Goal: Information Seeking & Learning: Learn about a topic

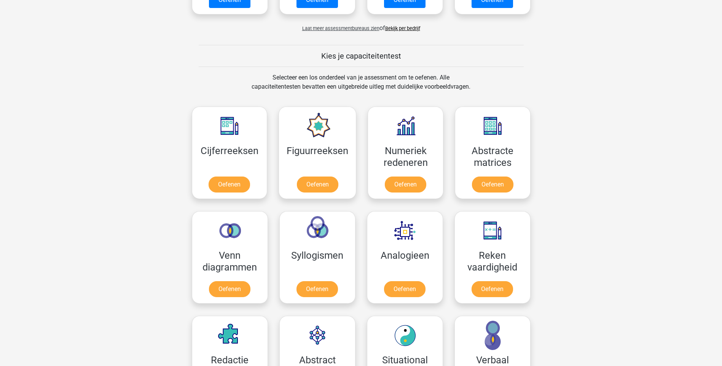
scroll to position [305, 0]
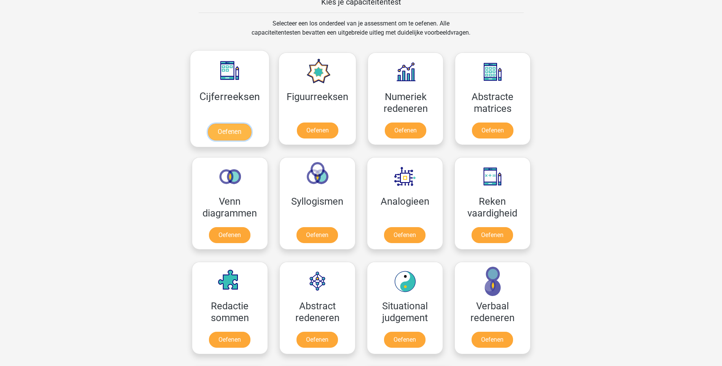
click at [240, 134] on link "Oefenen" at bounding box center [229, 132] width 43 height 17
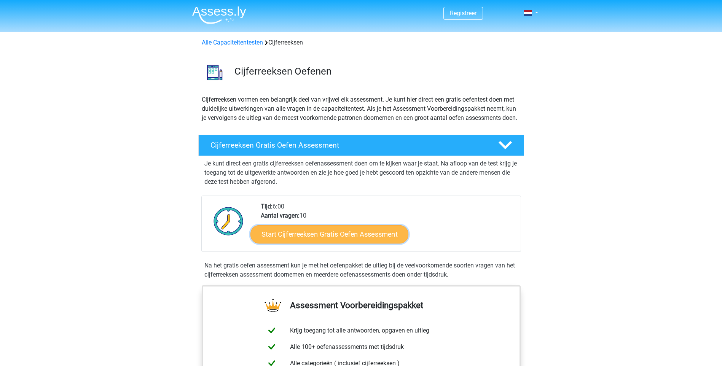
click at [340, 243] on link "Start Cijferreeksen Gratis Oefen Assessment" at bounding box center [330, 234] width 158 height 18
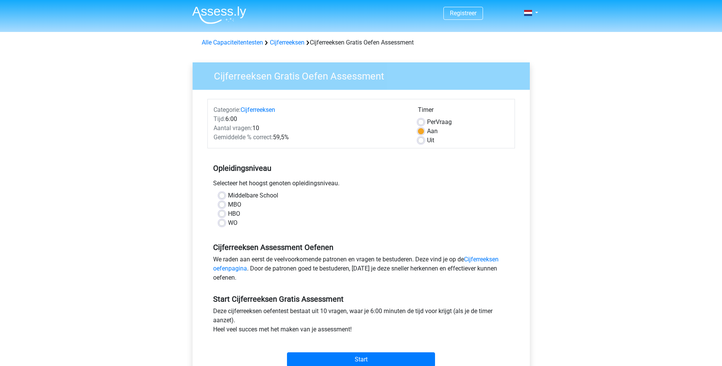
click at [228, 195] on label "Middelbare School" at bounding box center [253, 195] width 50 height 9
click at [222, 195] on input "Middelbare School" at bounding box center [222, 195] width 6 height 8
radio input "true"
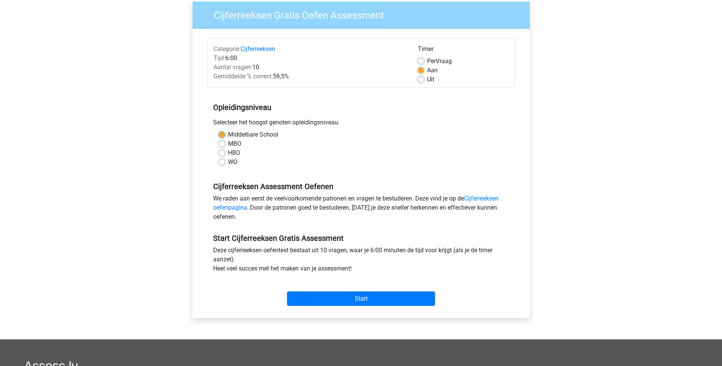
scroll to position [114, 0]
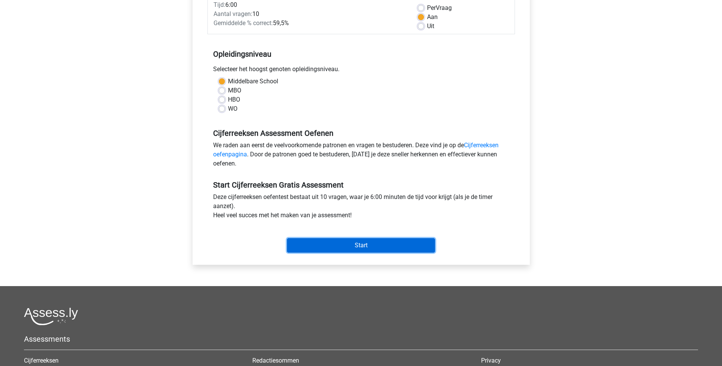
click at [365, 243] on input "Start" at bounding box center [361, 245] width 148 height 14
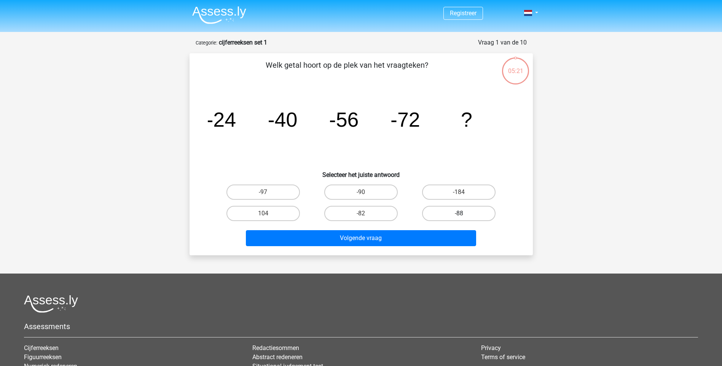
click at [444, 215] on label "-88" at bounding box center [458, 213] width 73 height 15
click at [459, 215] on input "-88" at bounding box center [461, 216] width 5 height 5
radio input "true"
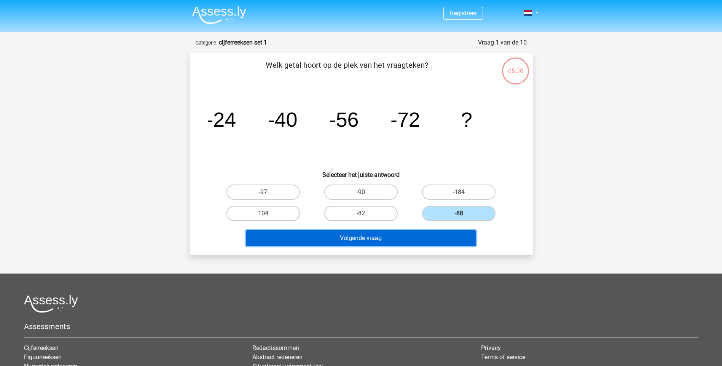
click at [375, 238] on button "Volgende vraag" at bounding box center [361, 238] width 230 height 16
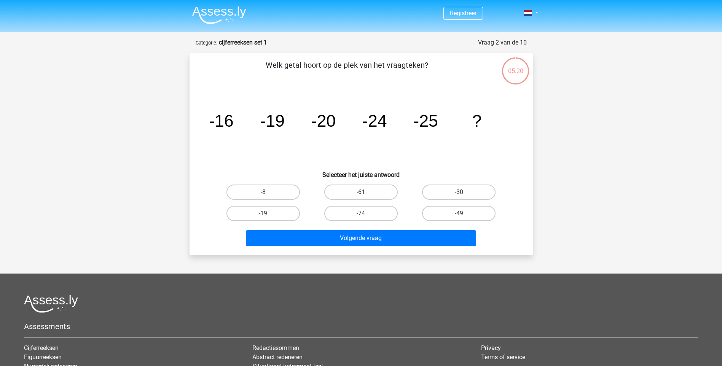
scroll to position [38, 0]
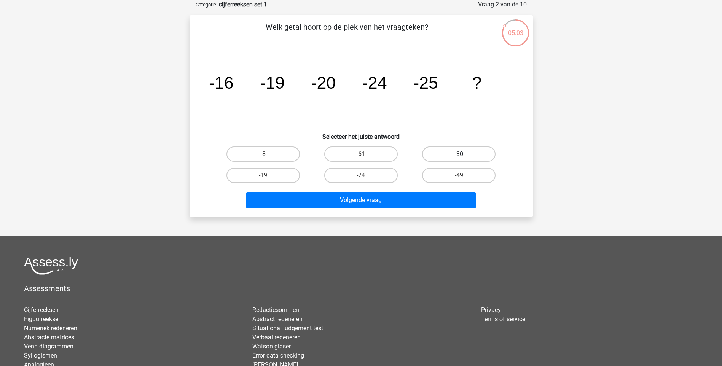
click at [454, 156] on label "-30" at bounding box center [458, 154] width 73 height 15
click at [459, 156] on input "-30" at bounding box center [461, 156] width 5 height 5
radio input "true"
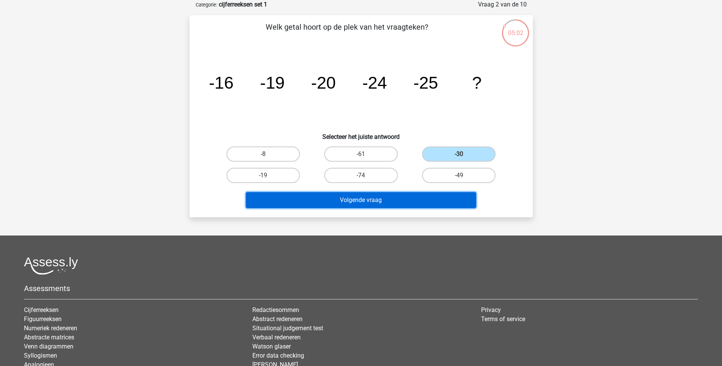
click at [379, 200] on button "Volgende vraag" at bounding box center [361, 200] width 230 height 16
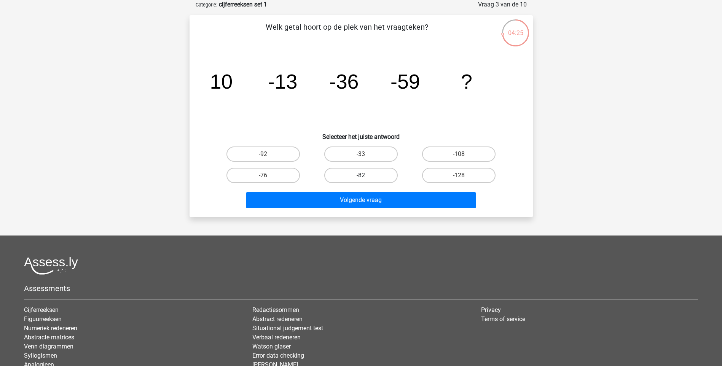
click at [361, 172] on label "-82" at bounding box center [360, 175] width 73 height 15
click at [361, 176] on input "-82" at bounding box center [363, 178] width 5 height 5
radio input "true"
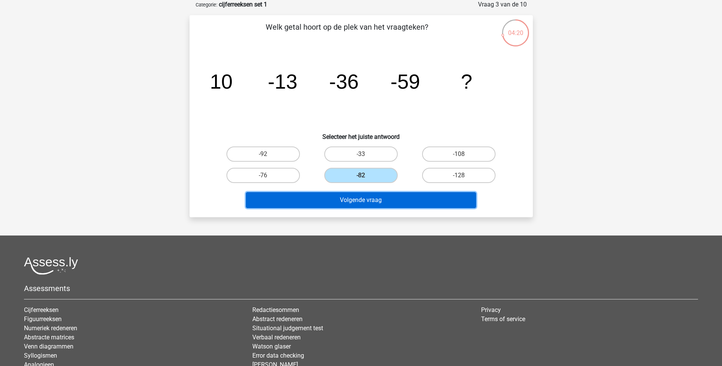
click at [370, 201] on button "Volgende vraag" at bounding box center [361, 200] width 230 height 16
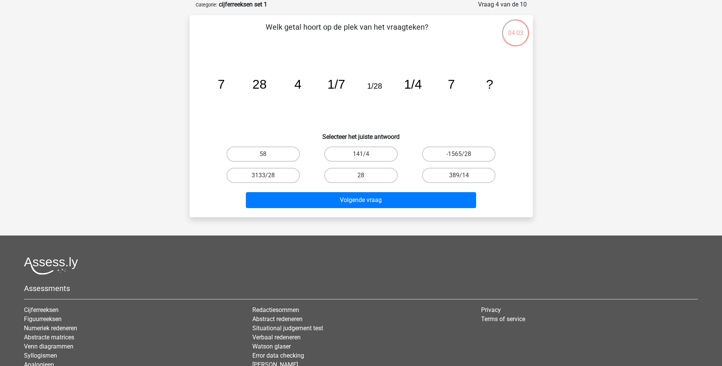
click at [362, 155] on input "141/4" at bounding box center [363, 156] width 5 height 5
radio input "true"
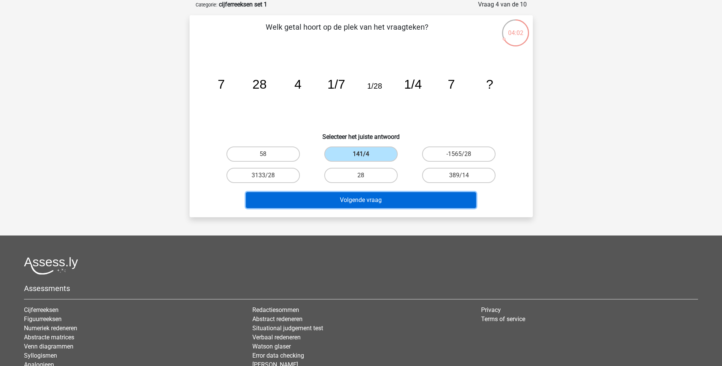
click at [377, 200] on button "Volgende vraag" at bounding box center [361, 200] width 230 height 16
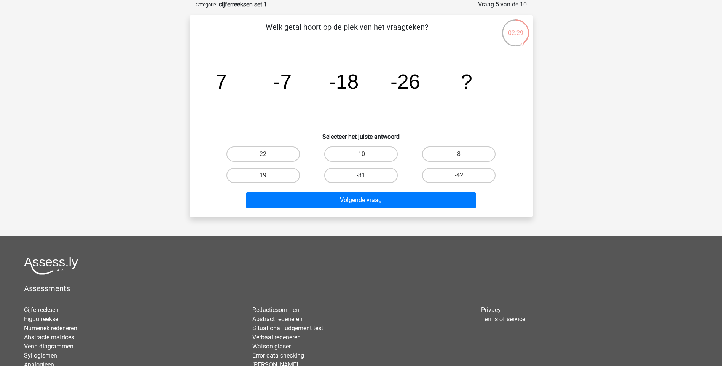
click at [384, 180] on label "-31" at bounding box center [360, 175] width 73 height 15
click at [366, 180] on input "-31" at bounding box center [363, 178] width 5 height 5
radio input "true"
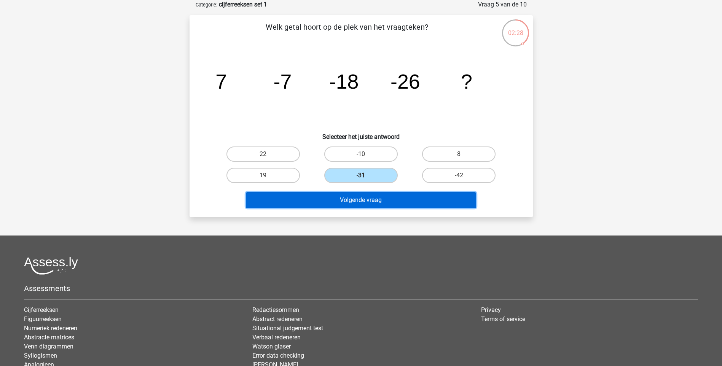
click at [372, 201] on button "Volgende vraag" at bounding box center [361, 200] width 230 height 16
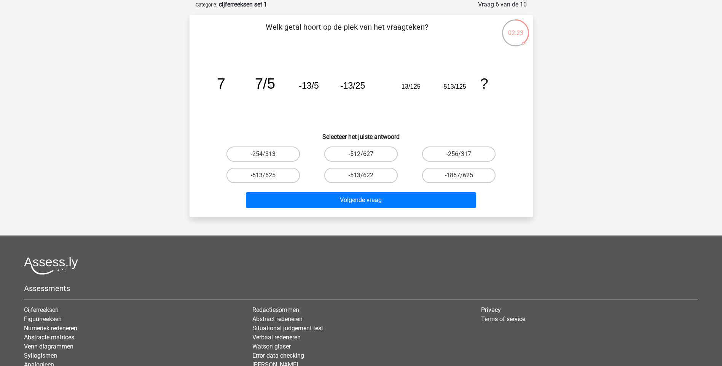
click at [366, 153] on label "-512/627" at bounding box center [360, 154] width 73 height 15
click at [366, 154] on input "-512/627" at bounding box center [363, 156] width 5 height 5
radio input "true"
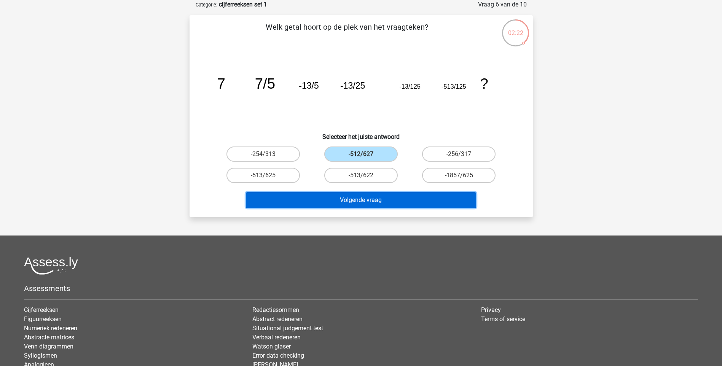
click at [367, 203] on button "Volgende vraag" at bounding box center [361, 200] width 230 height 16
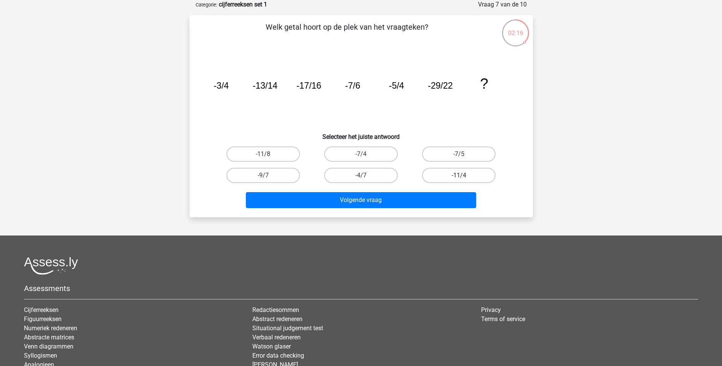
click at [445, 177] on label "-11/4" at bounding box center [458, 175] width 73 height 15
click at [459, 177] on input "-11/4" at bounding box center [461, 178] width 5 height 5
radio input "true"
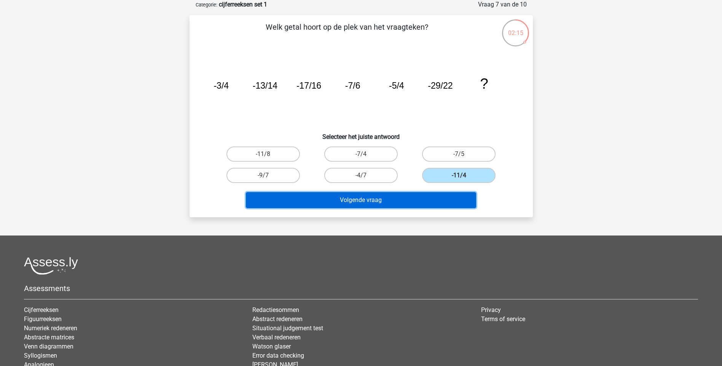
click at [389, 204] on button "Volgende vraag" at bounding box center [361, 200] width 230 height 16
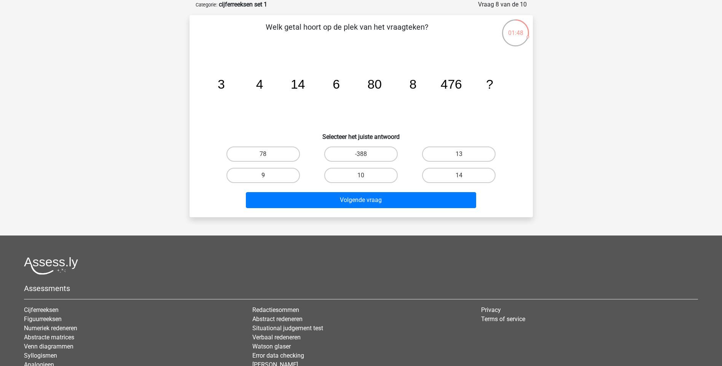
click at [291, 177] on label "9" at bounding box center [263, 175] width 73 height 15
click at [268, 177] on input "9" at bounding box center [265, 178] width 5 height 5
radio input "true"
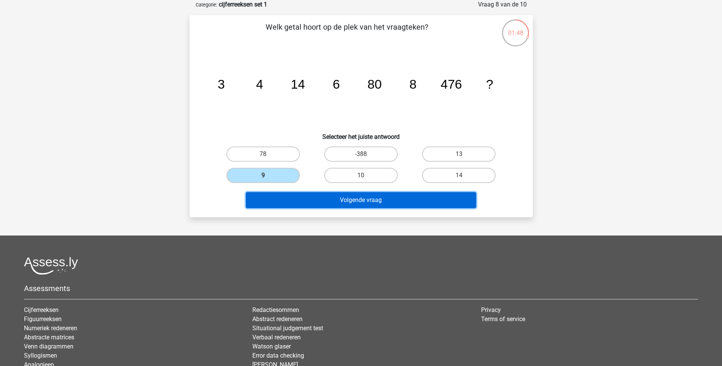
click at [328, 198] on button "Volgende vraag" at bounding box center [361, 200] width 230 height 16
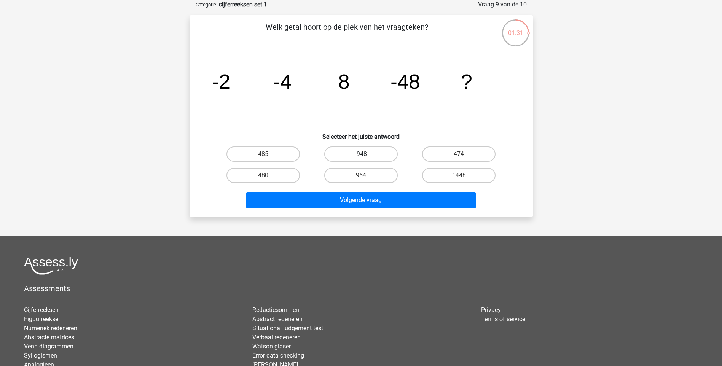
click at [350, 155] on label "-948" at bounding box center [360, 154] width 73 height 15
click at [361, 155] on input "-948" at bounding box center [363, 156] width 5 height 5
radio input "true"
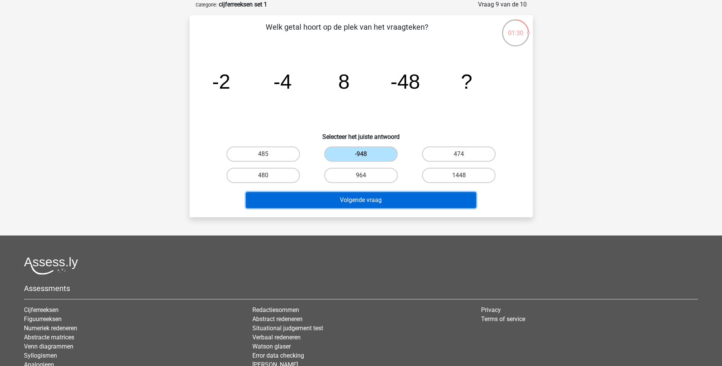
click at [319, 201] on button "Volgende vraag" at bounding box center [361, 200] width 230 height 16
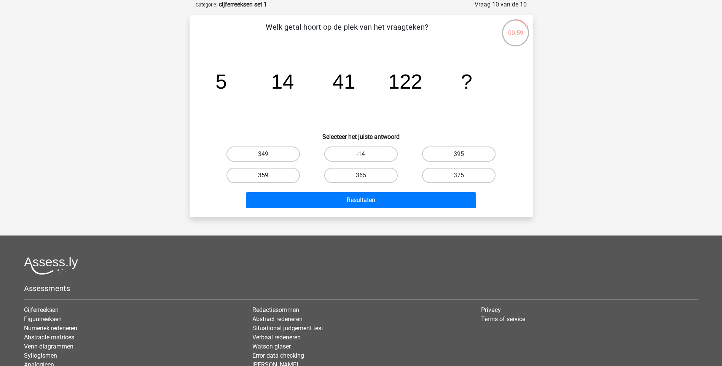
click at [275, 178] on label "359" at bounding box center [263, 175] width 73 height 15
click at [268, 178] on input "359" at bounding box center [265, 178] width 5 height 5
radio input "true"
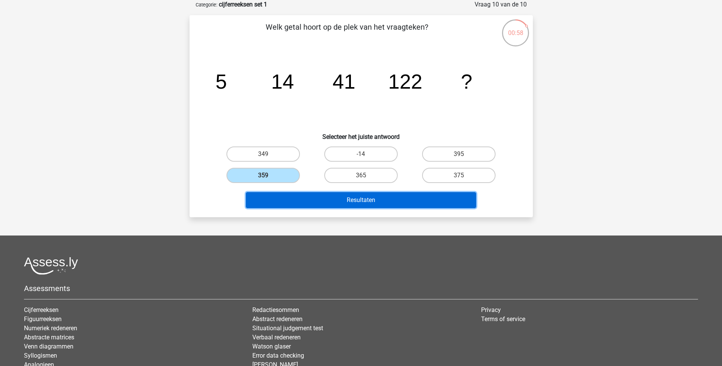
click at [316, 194] on button "Resultaten" at bounding box center [361, 200] width 230 height 16
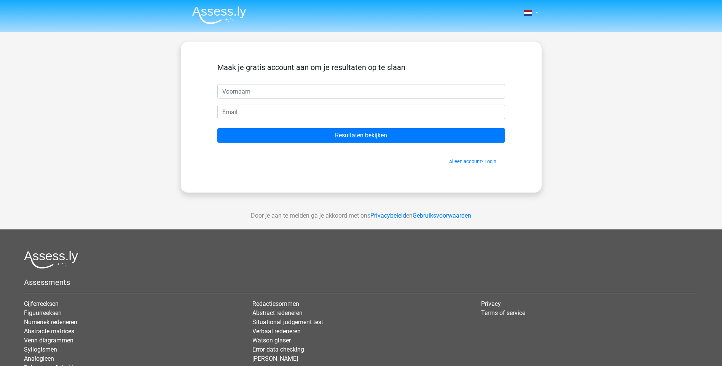
click at [280, 90] on input "text" at bounding box center [361, 91] width 288 height 14
type input "[PERSON_NAME][EMAIL_ADDRESS][DOMAIN_NAME]"
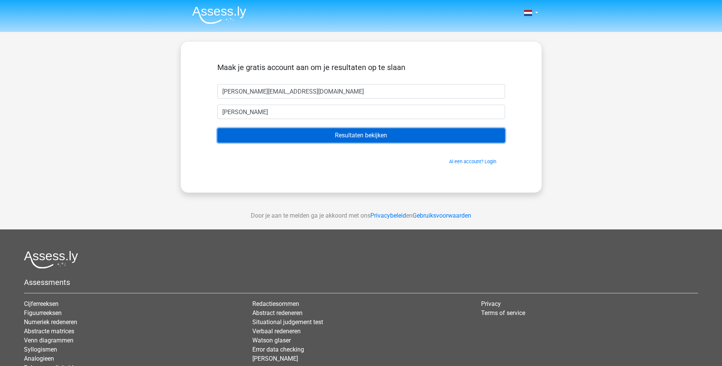
click at [344, 136] on input "Resultaten bekijken" at bounding box center [361, 135] width 288 height 14
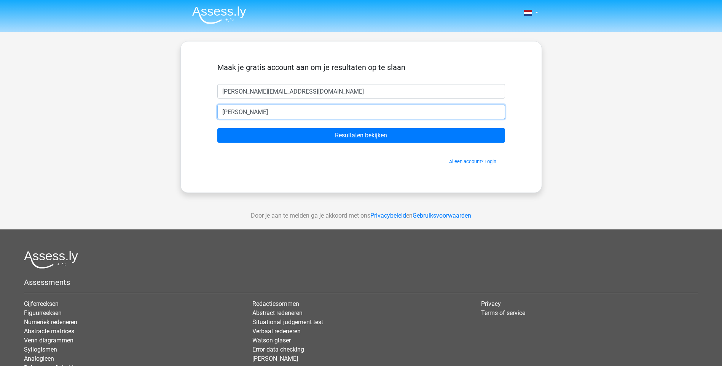
click at [259, 112] on input "[PERSON_NAME]" at bounding box center [361, 112] width 288 height 14
type input "[PERSON_NAME][EMAIL_ADDRESS][DOMAIN_NAME]"
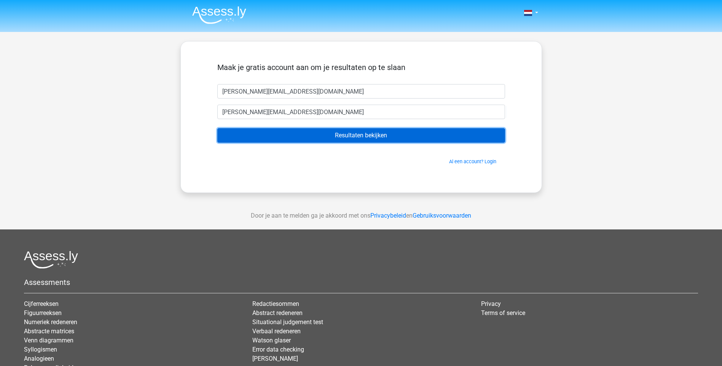
click at [317, 130] on input "Resultaten bekijken" at bounding box center [361, 135] width 288 height 14
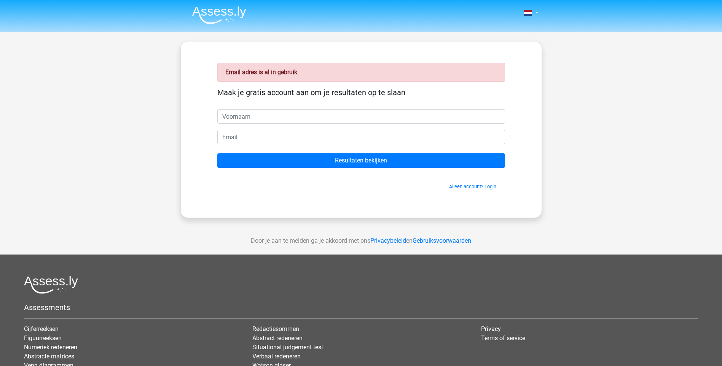
click at [257, 117] on input "text" at bounding box center [361, 116] width 288 height 14
type input "[PERSON_NAME]"
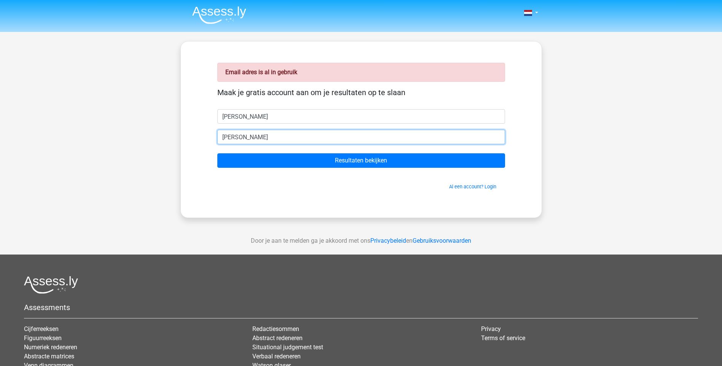
type input "kevin_jacquemyn@hotmail.com"
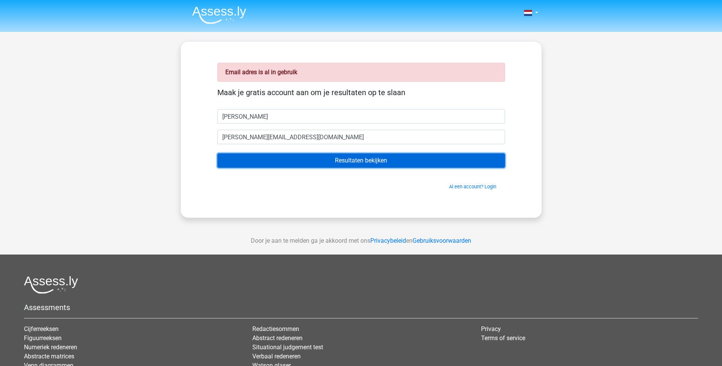
click at [341, 157] on input "Resultaten bekijken" at bounding box center [361, 160] width 288 height 14
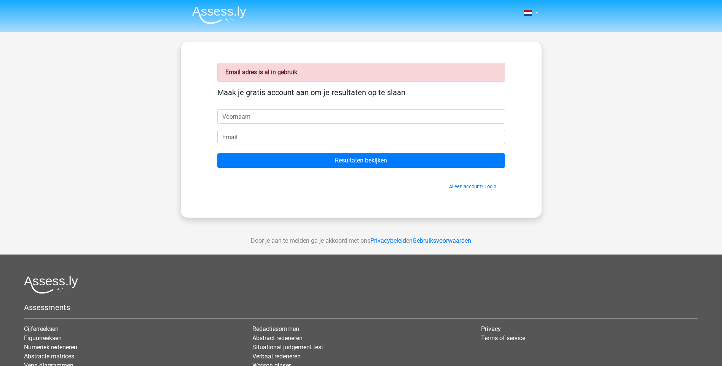
click at [283, 113] on input "text" at bounding box center [361, 116] width 288 height 14
type input "[PERSON_NAME]"
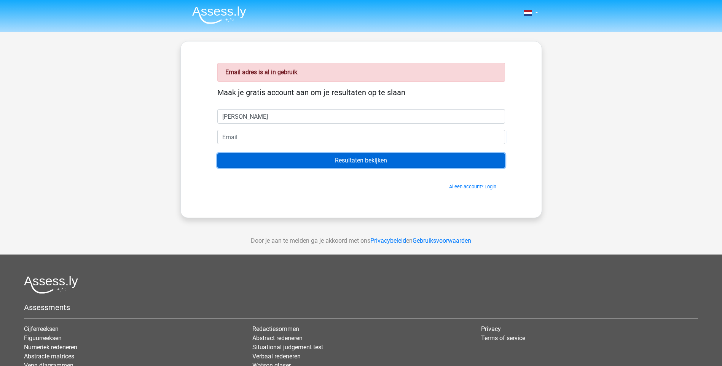
click at [368, 163] on input "Resultaten bekijken" at bounding box center [361, 160] width 288 height 14
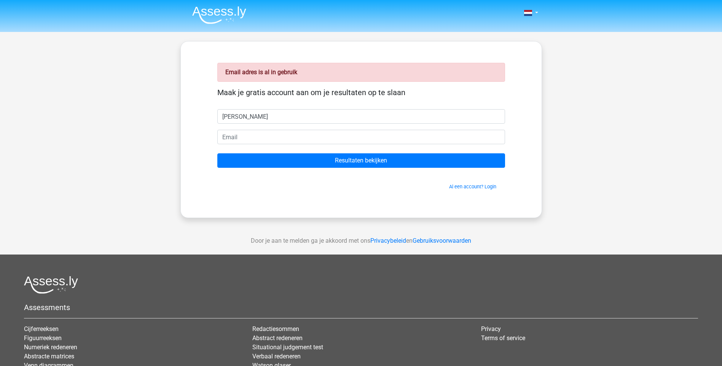
click at [396, 174] on form "Maak je gratis account aan om je resultaten op te slaan kevin Resultaten bekijk…" at bounding box center [361, 139] width 288 height 102
click at [388, 176] on div "Al een account? Login" at bounding box center [361, 182] width 288 height 16
click at [462, 189] on link "Al een account? Login" at bounding box center [472, 187] width 47 height 6
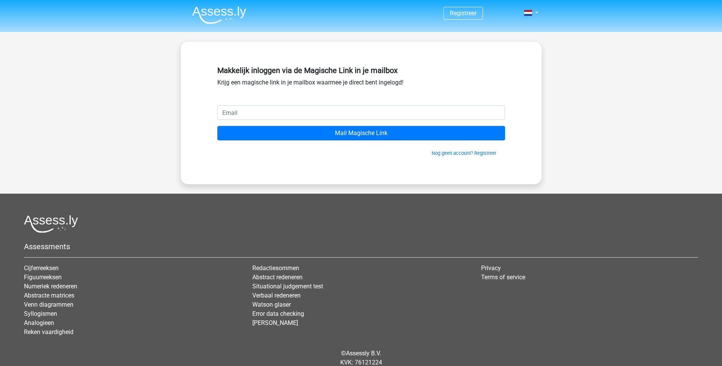
click at [288, 114] on input "email" at bounding box center [361, 112] width 288 height 14
type input "[PERSON_NAME][EMAIL_ADDRESS][DOMAIN_NAME]"
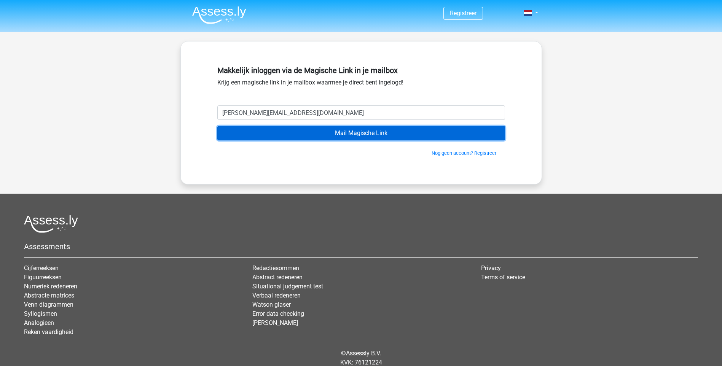
click at [339, 136] on input "Mail Magische Link" at bounding box center [361, 133] width 288 height 14
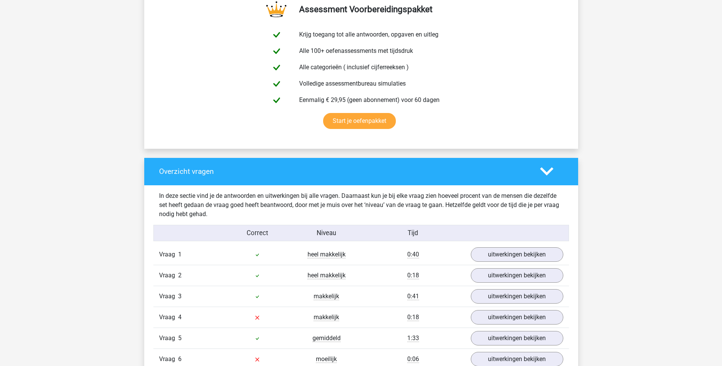
scroll to position [533, 0]
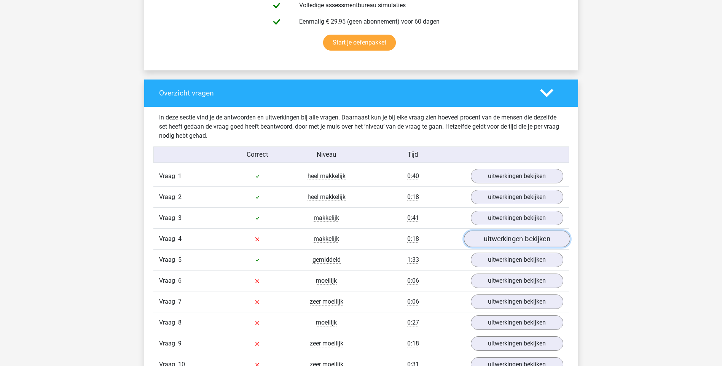
click at [489, 238] on link "uitwerkingen bekijken" at bounding box center [517, 239] width 106 height 17
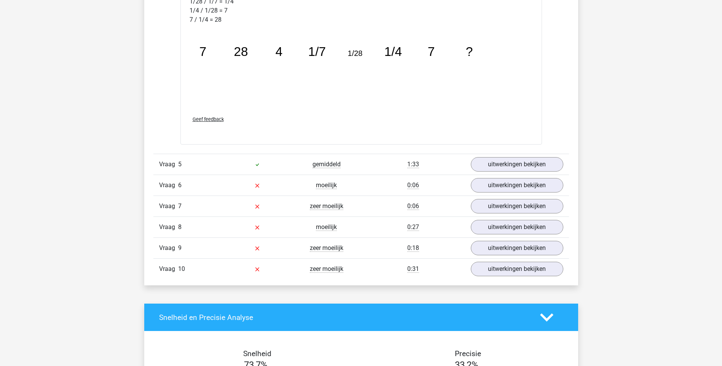
scroll to position [1028, 0]
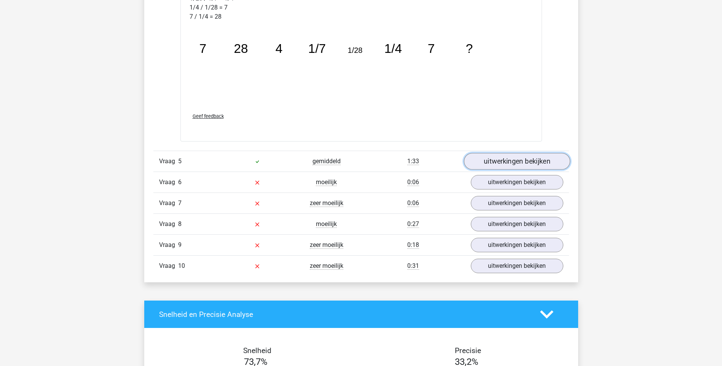
click at [498, 158] on link "uitwerkingen bekijken" at bounding box center [517, 161] width 106 height 17
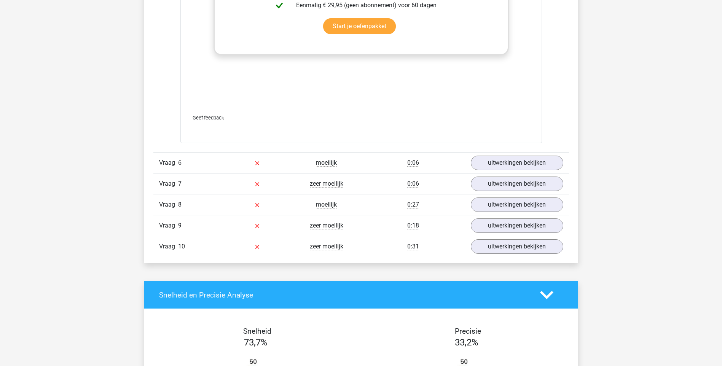
scroll to position [1523, 0]
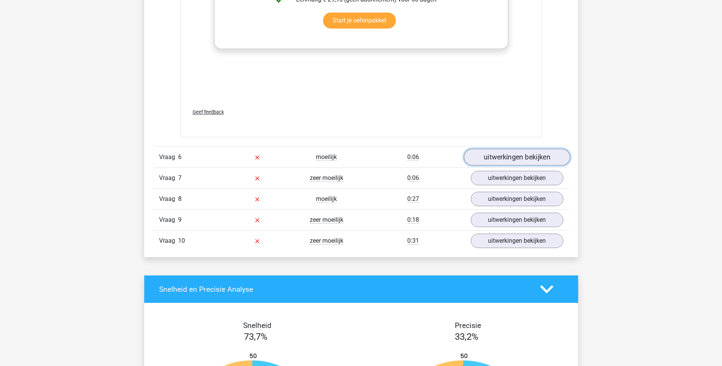
click at [505, 158] on link "uitwerkingen bekijken" at bounding box center [517, 157] width 106 height 17
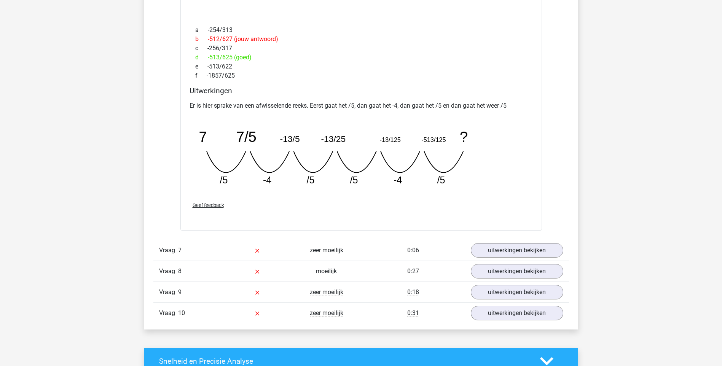
scroll to position [1790, 0]
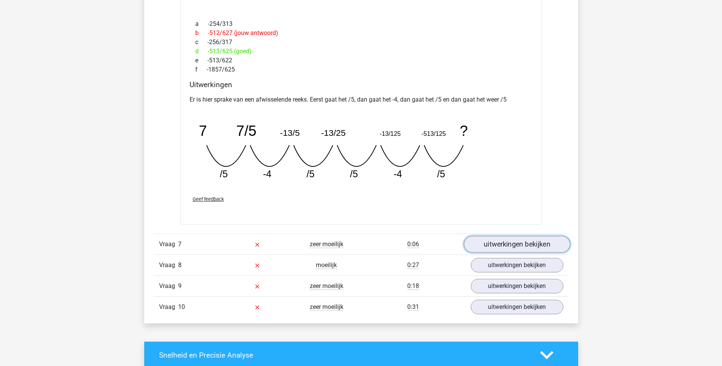
click at [494, 243] on link "uitwerkingen bekijken" at bounding box center [517, 244] width 106 height 17
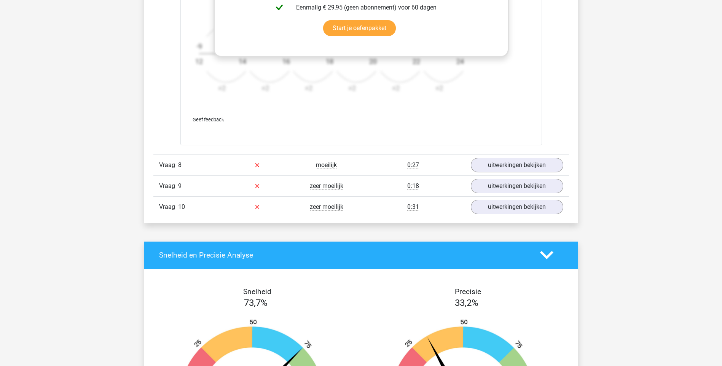
scroll to position [2361, 0]
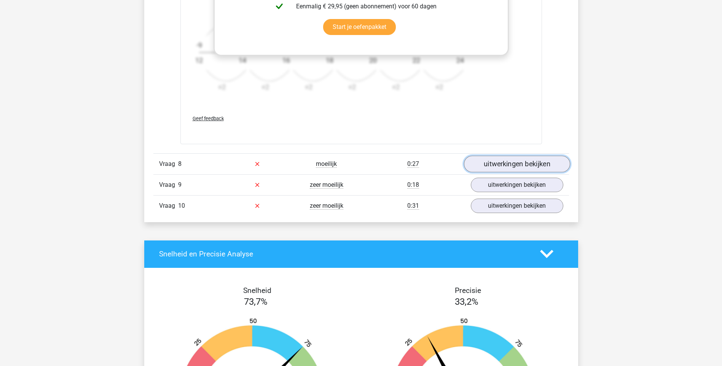
click at [508, 161] on link "uitwerkingen bekijken" at bounding box center [517, 164] width 106 height 17
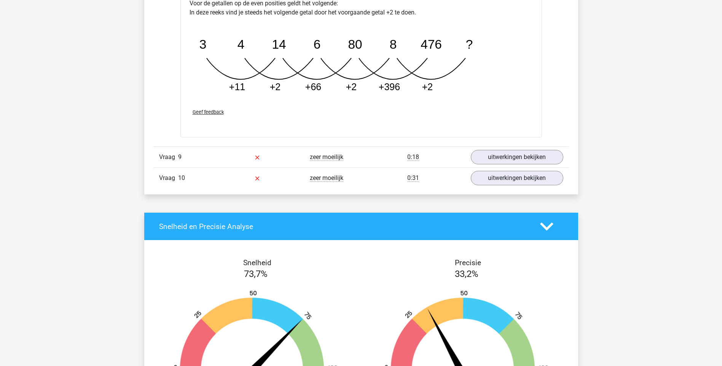
scroll to position [2780, 0]
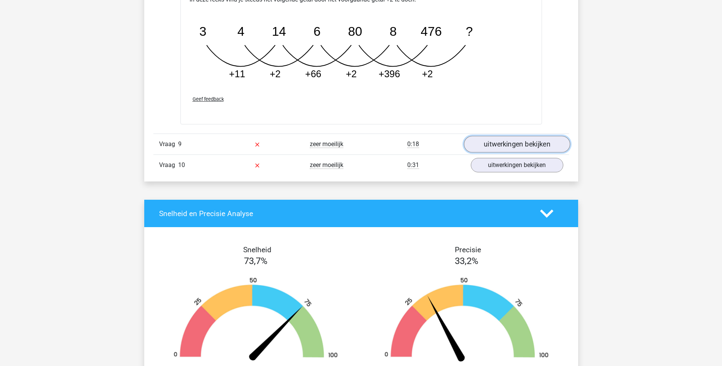
click at [499, 141] on link "uitwerkingen bekijken" at bounding box center [517, 144] width 106 height 17
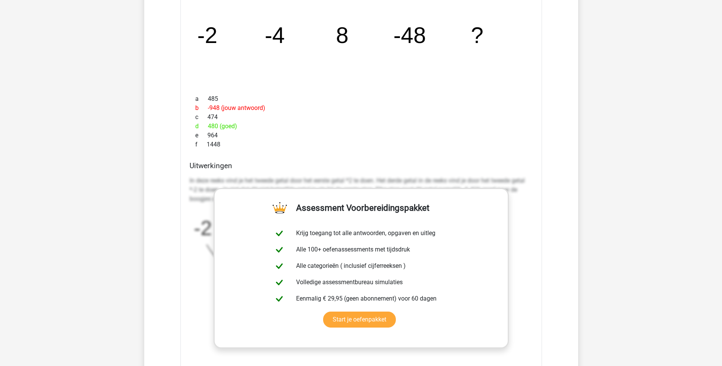
scroll to position [2932, 0]
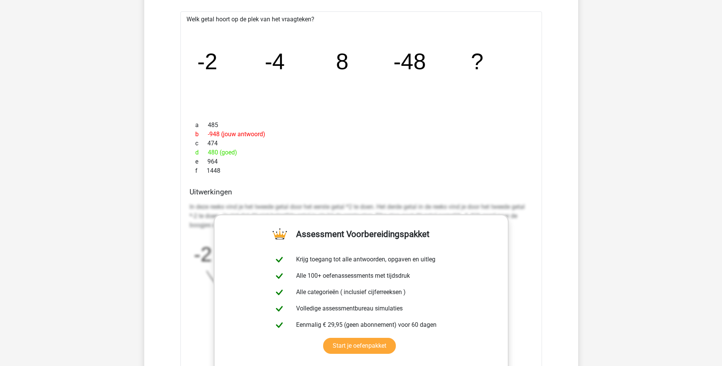
click at [321, 185] on div "Welk getal hoort op de plek van het vraagteken? image/svg+xml -2 -4 8 -48 ? a 4…" at bounding box center [362, 237] width 362 height 452
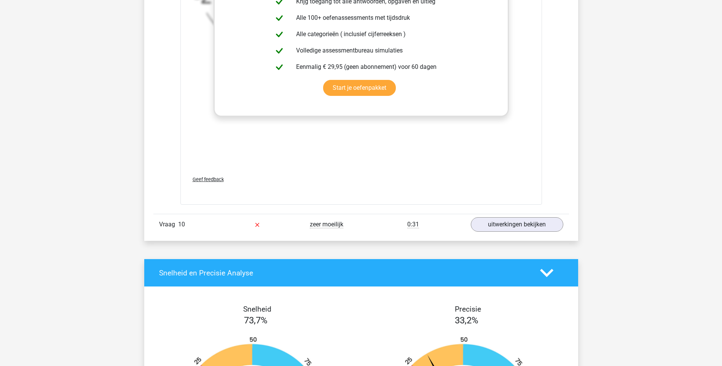
scroll to position [3199, 0]
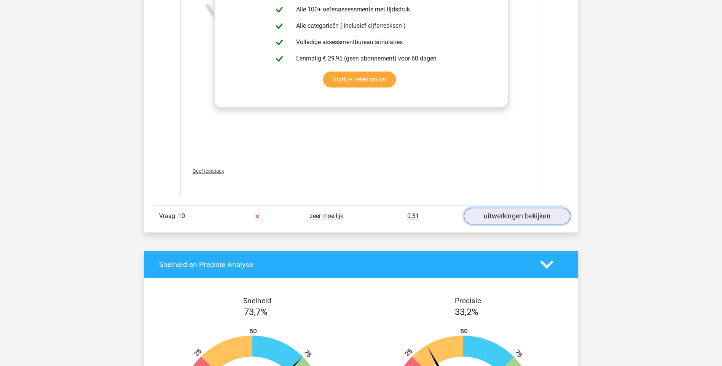
click at [507, 217] on link "uitwerkingen bekijken" at bounding box center [517, 216] width 106 height 17
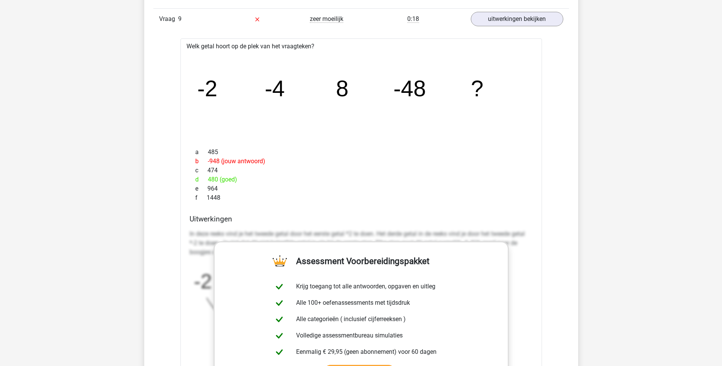
scroll to position [2893, 0]
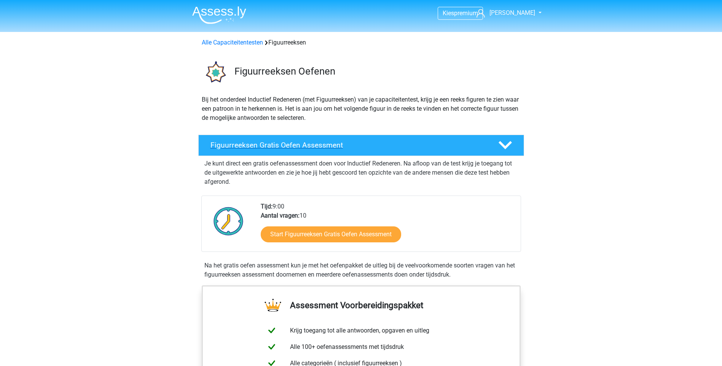
click at [335, 147] on h4 "Figuurreeksen Gratis Oefen Assessment" at bounding box center [349, 145] width 276 height 9
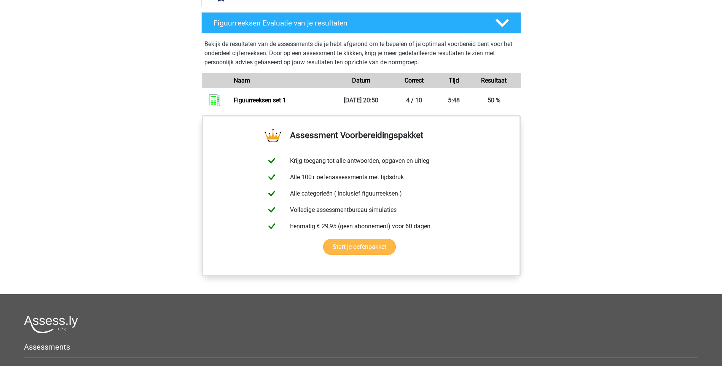
scroll to position [228, 0]
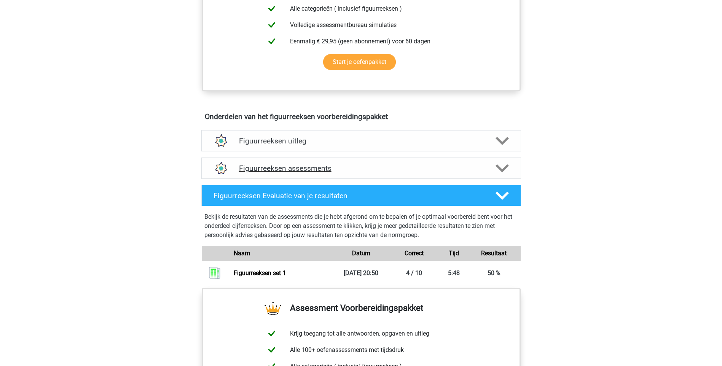
click at [257, 158] on div "Figuurreeksen assessments" at bounding box center [361, 168] width 320 height 21
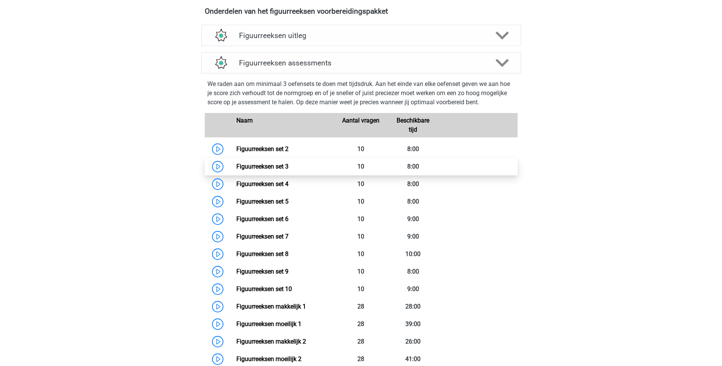
scroll to position [343, 0]
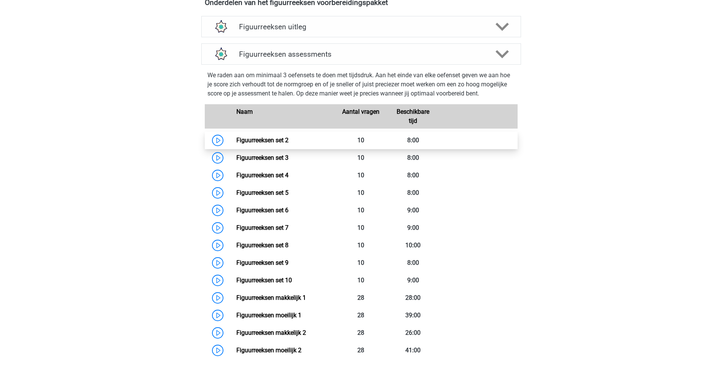
click at [236, 144] on link "Figuurreeksen set 2" at bounding box center [262, 140] width 52 height 7
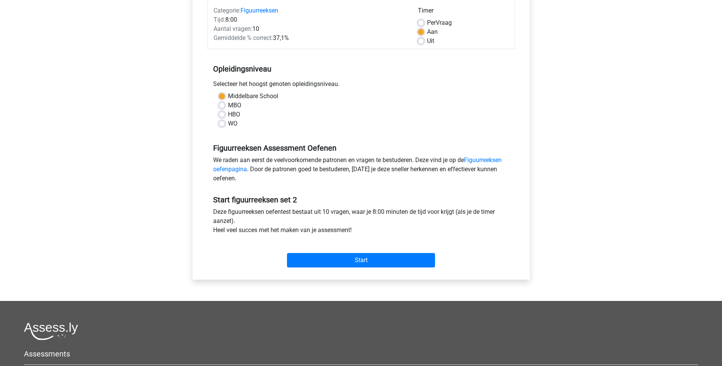
scroll to position [114, 0]
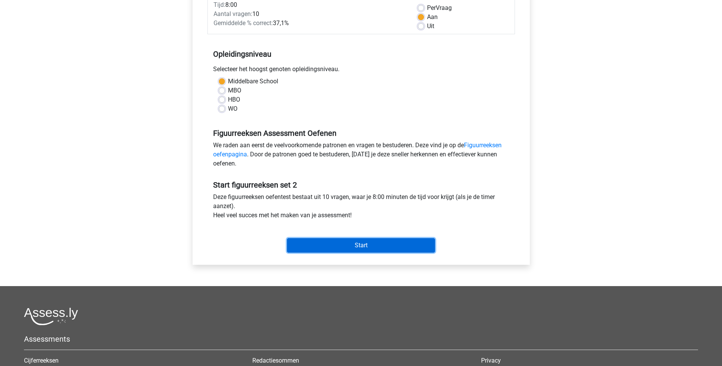
click at [379, 248] on input "Start" at bounding box center [361, 245] width 148 height 14
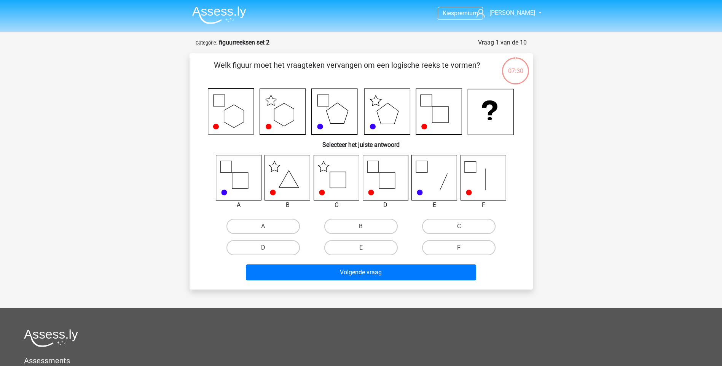
click at [340, 194] on icon at bounding box center [336, 177] width 45 height 45
click at [452, 230] on label "C" at bounding box center [458, 226] width 73 height 15
click at [459, 230] on input "C" at bounding box center [461, 229] width 5 height 5
radio input "true"
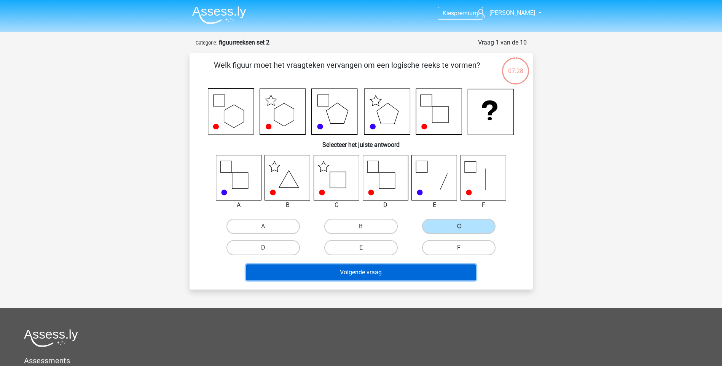
click at [384, 270] on button "Volgende vraag" at bounding box center [361, 273] width 230 height 16
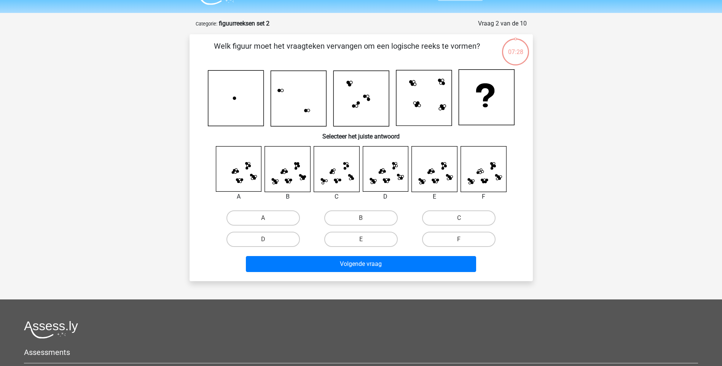
scroll to position [38, 0]
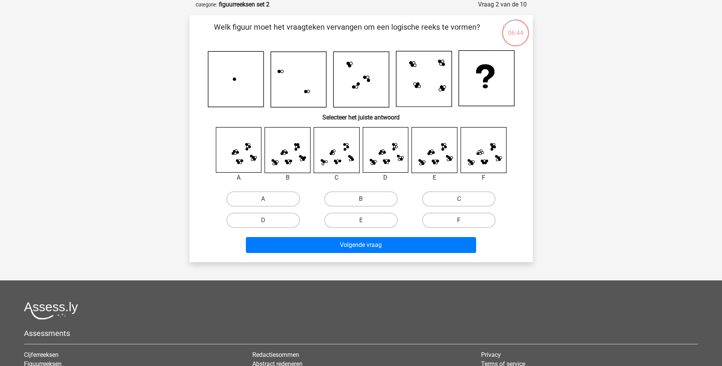
click at [431, 218] on label "F" at bounding box center [458, 220] width 73 height 15
click at [459, 220] on input "F" at bounding box center [461, 222] width 5 height 5
radio input "true"
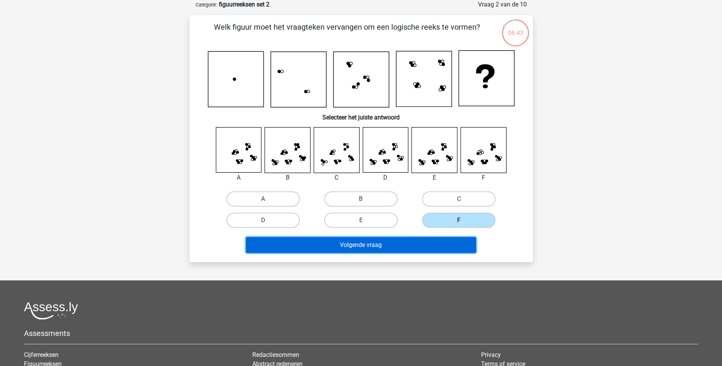
click at [397, 246] on button "Volgende vraag" at bounding box center [361, 245] width 230 height 16
